Goal: Information Seeking & Learning: Compare options

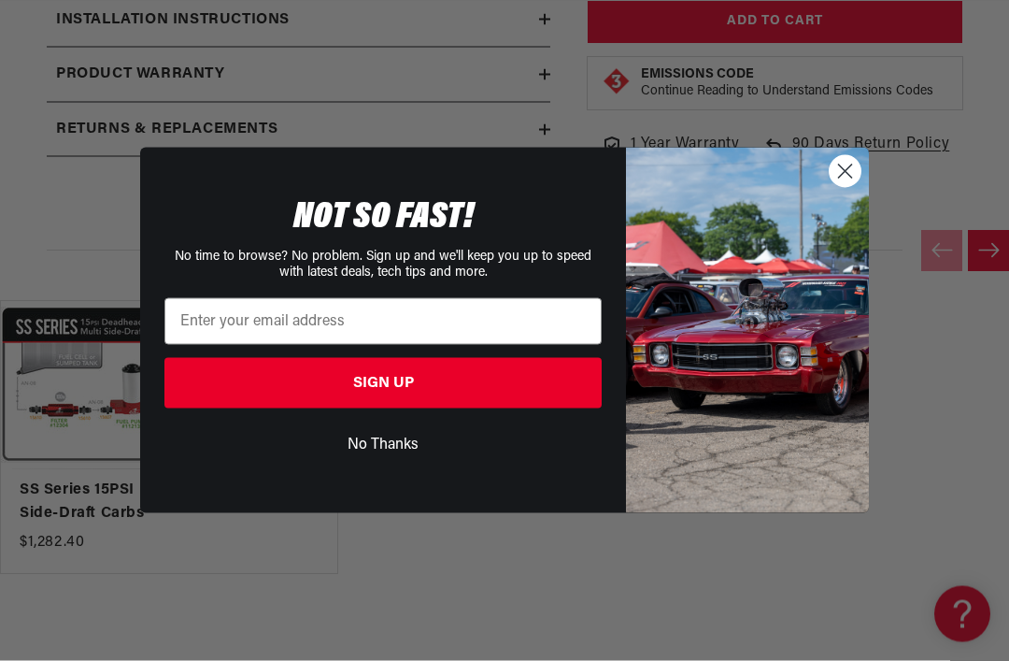
scroll to position [0, 739]
click at [840, 187] on circle "Close dialog" at bounding box center [845, 171] width 31 height 31
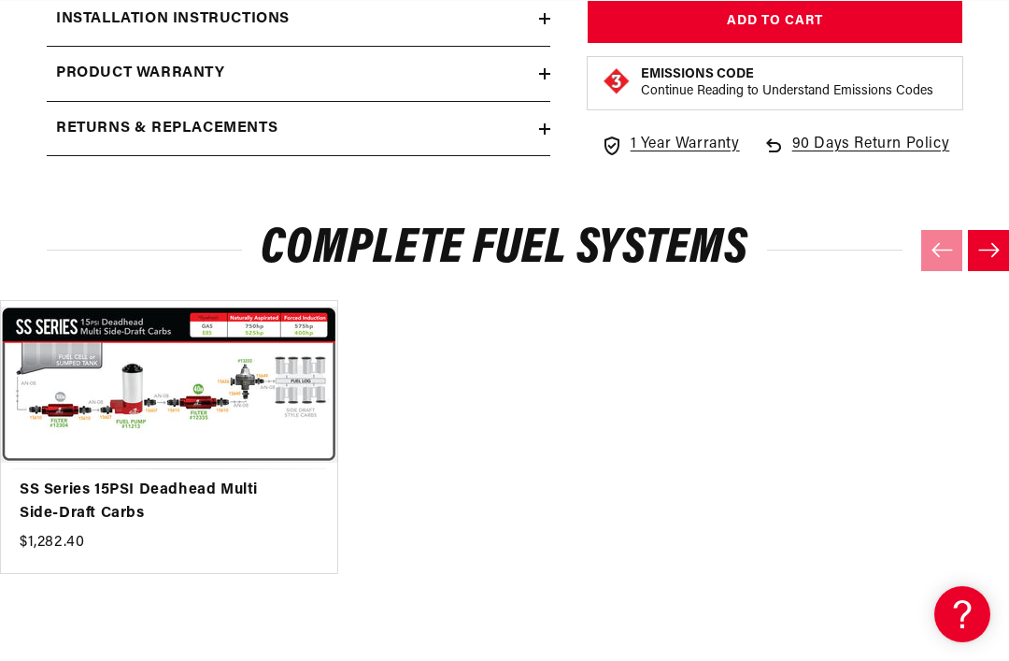
click at [78, 478] on link "SS Series 15PSI Deadhead Multi Side-Draft Carbs" at bounding box center [160, 502] width 280 height 48
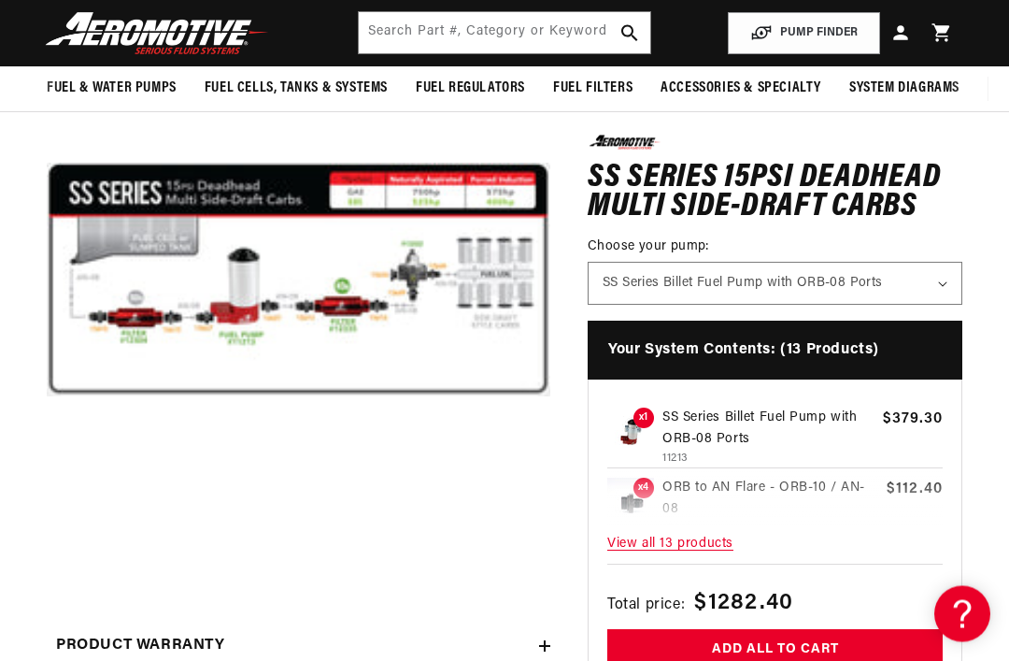
click at [47, 532] on button "Open media 1 in modal" at bounding box center [47, 532] width 0 height 0
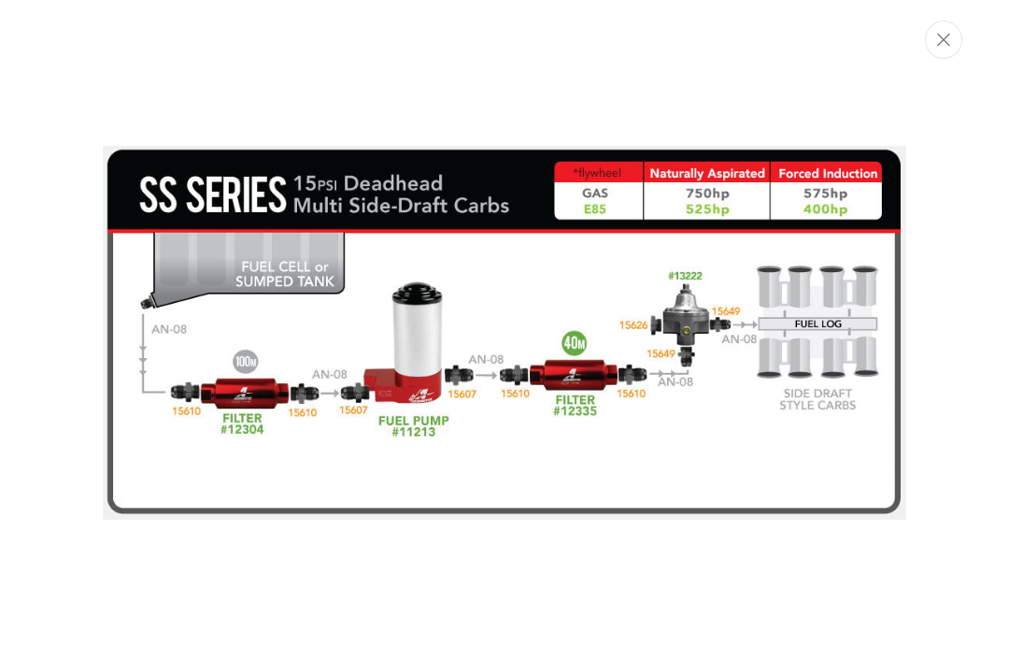
scroll to position [0, 739]
click at [948, 32] on button "Close" at bounding box center [943, 40] width 37 height 38
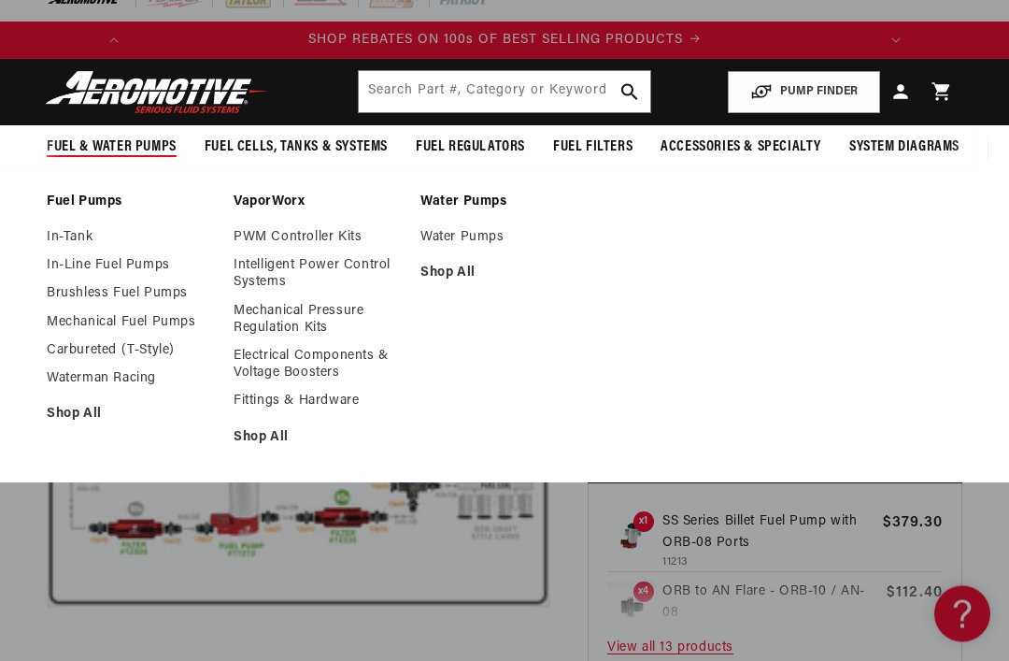
scroll to position [21, 0]
click at [58, 270] on link "In-Line Fuel Pumps" at bounding box center [131, 265] width 168 height 17
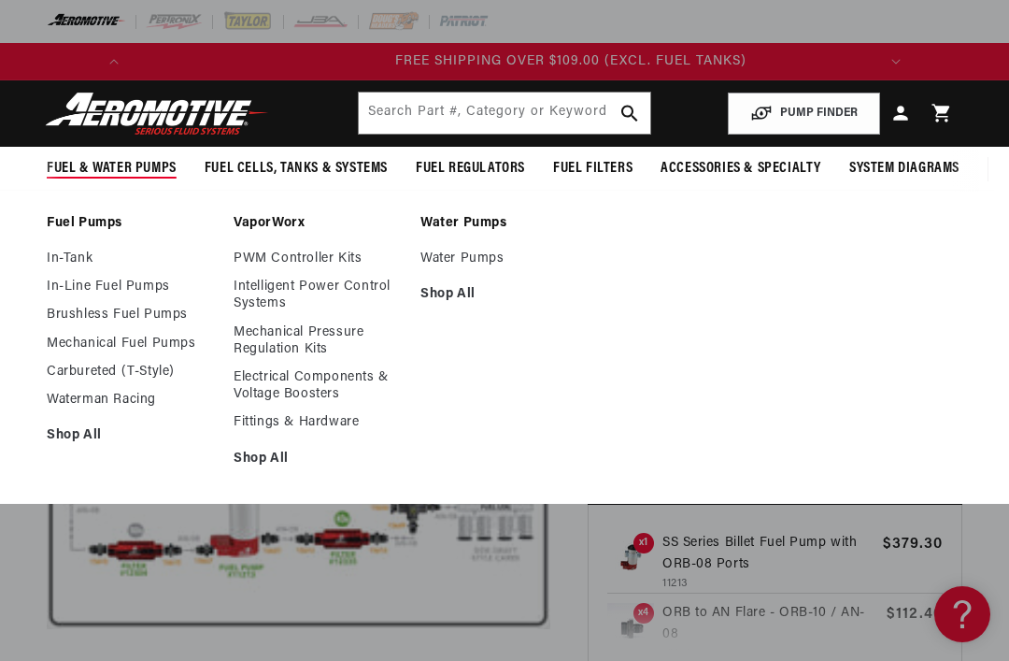
scroll to position [0, 739]
click at [56, 341] on link "Mechanical Fuel Pumps" at bounding box center [131, 343] width 168 height 17
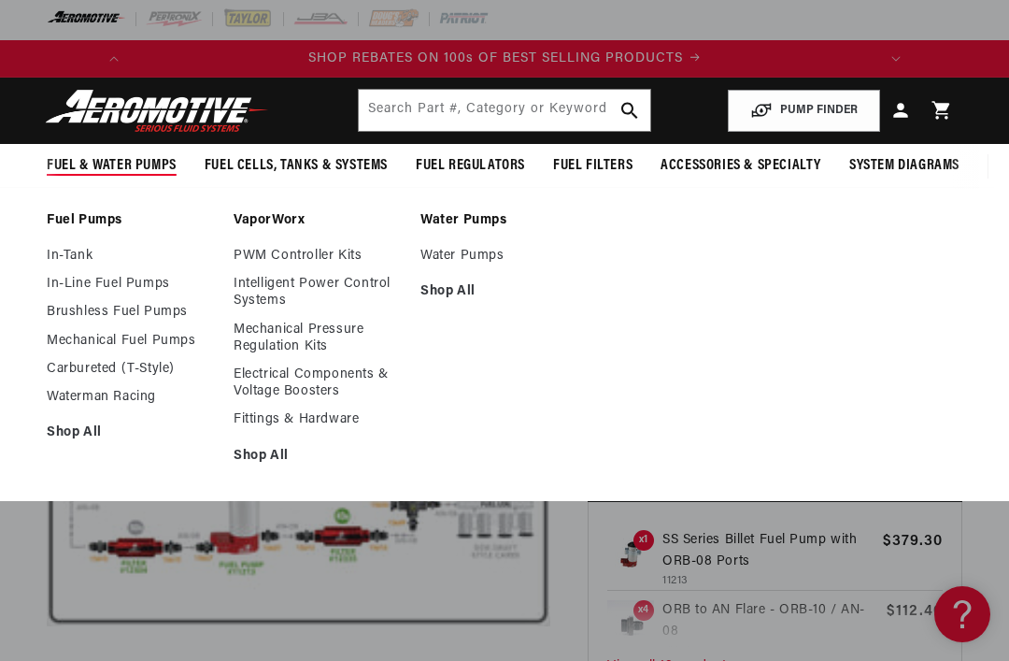
scroll to position [2, 0]
click at [53, 256] on link "In-Tank" at bounding box center [131, 257] width 168 height 17
click at [55, 375] on link "Carbureted (T-Style)" at bounding box center [131, 369] width 168 height 17
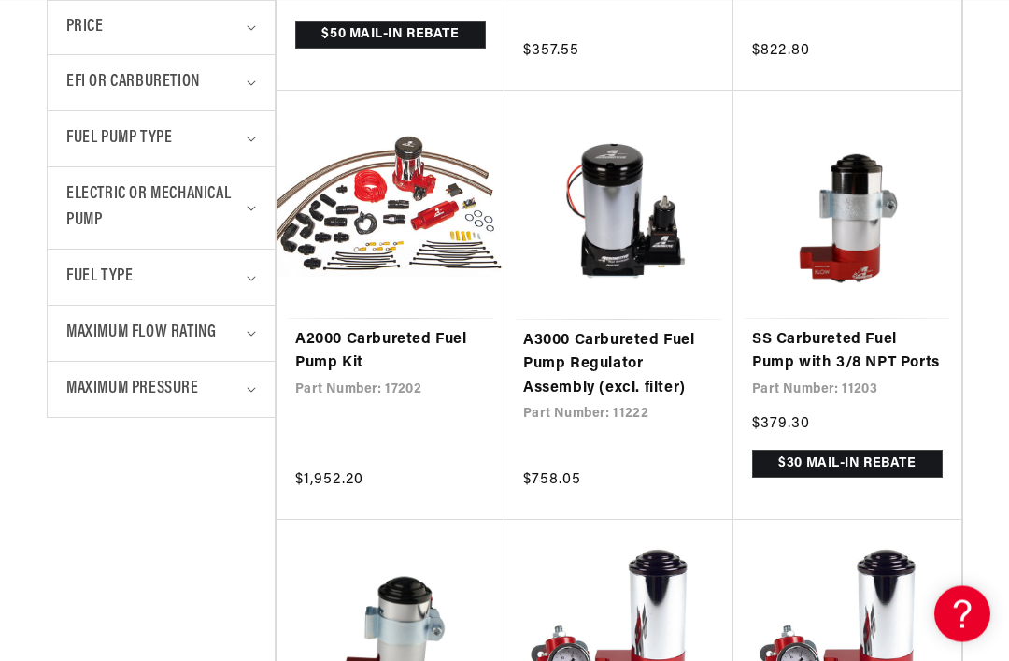
click at [901, 349] on link "SS Carbureted Fuel Pump with 3/8 NPT Ports" at bounding box center [847, 353] width 191 height 48
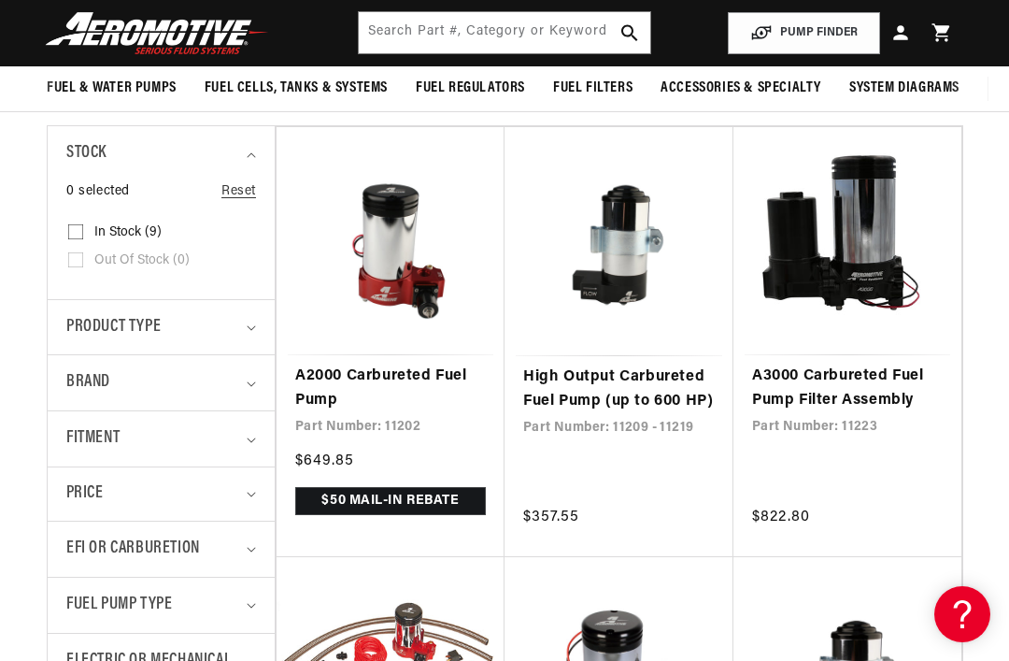
click at [416, 364] on link "A2000 Carbureted Fuel Pump" at bounding box center [390, 388] width 191 height 48
